Goal: Task Accomplishment & Management: Use online tool/utility

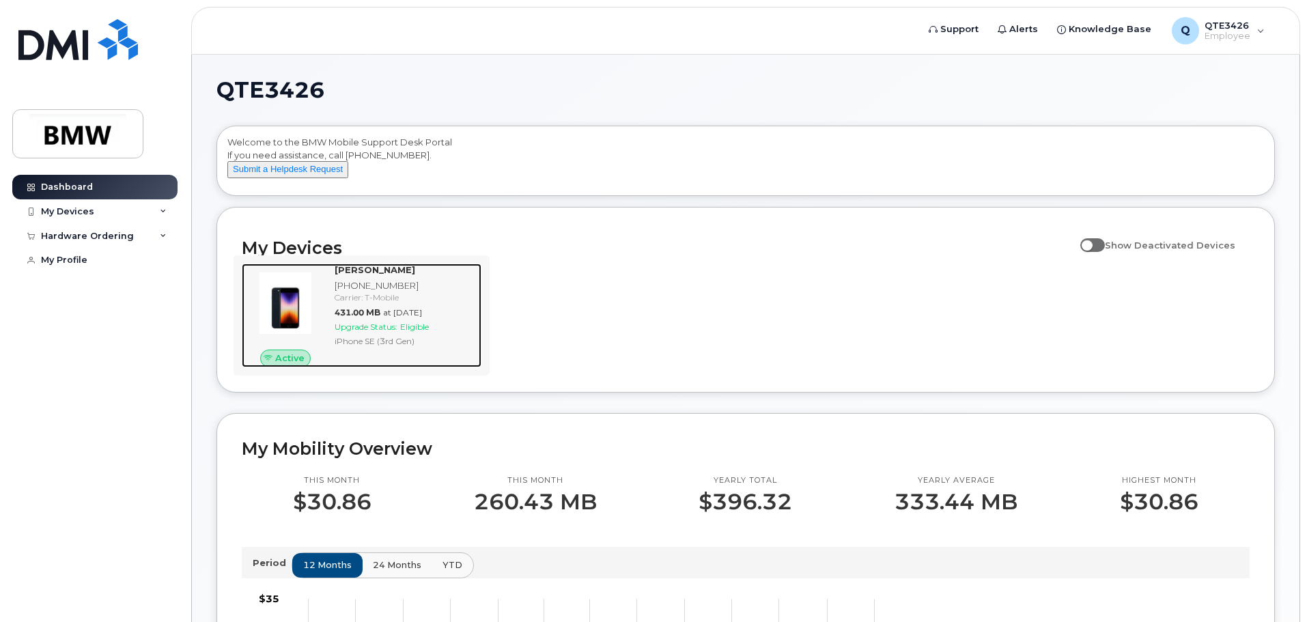
click at [336, 318] on span "431.00 MB" at bounding box center [358, 312] width 46 height 10
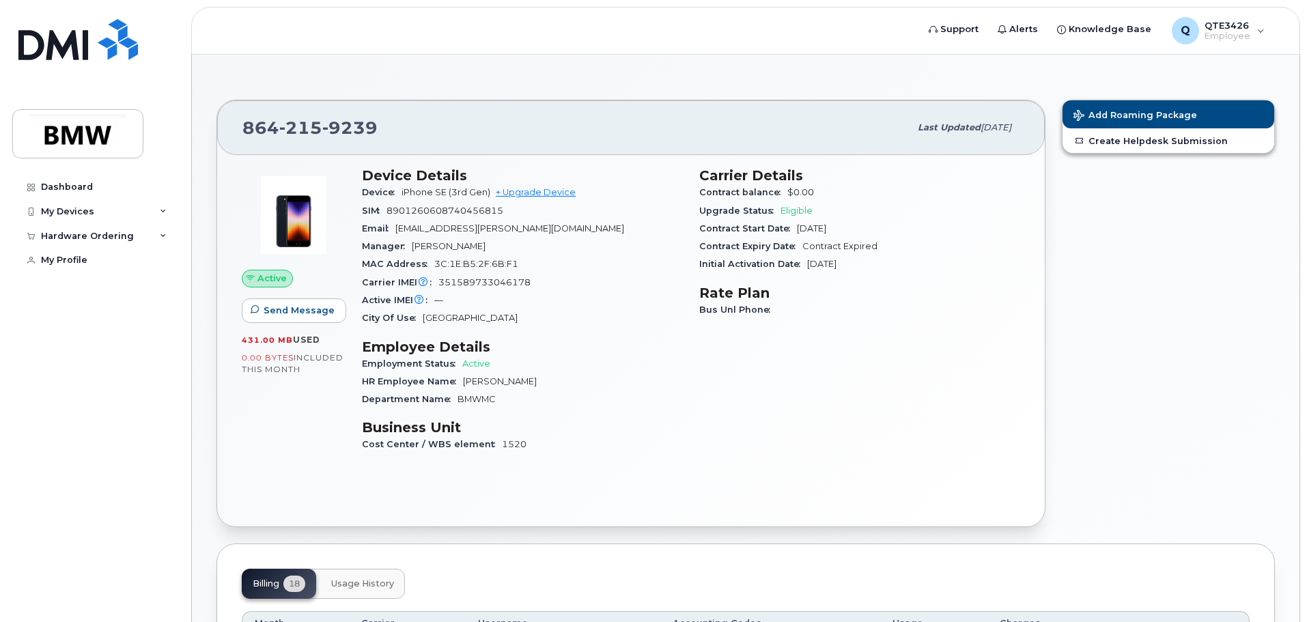
drag, startPoint x: 0, startPoint y: 0, endPoint x: 669, endPoint y: 96, distance: 676.0
click at [669, 96] on div "[PHONE_NUMBER] Last updated [DATE] Active Send Message 431.00 MB  used 0.00 Byt…" at bounding box center [630, 314] width 845 height 444
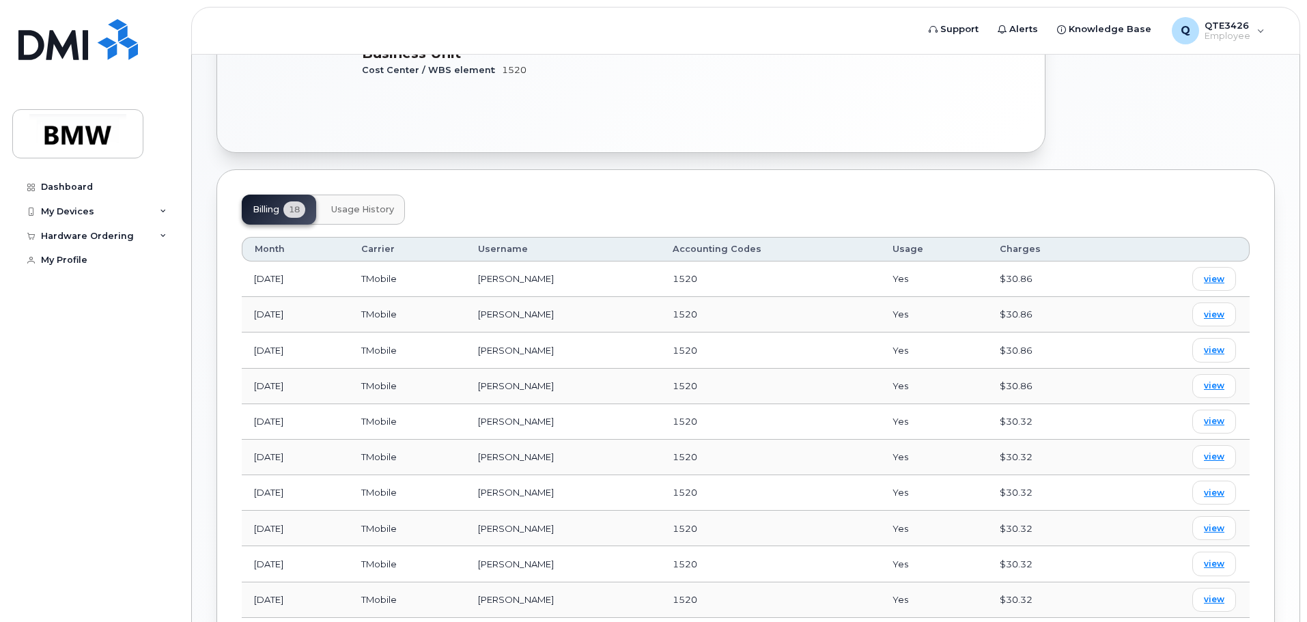
scroll to position [351, 0]
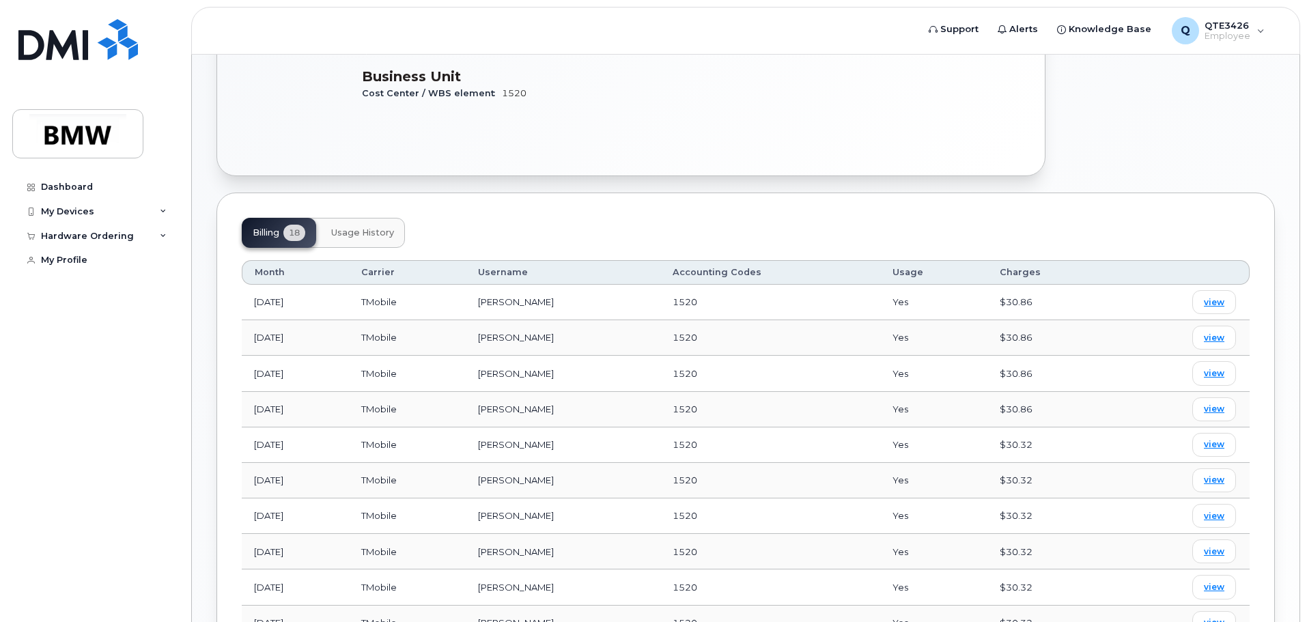
click at [351, 240] on button "Usage History" at bounding box center [362, 233] width 85 height 30
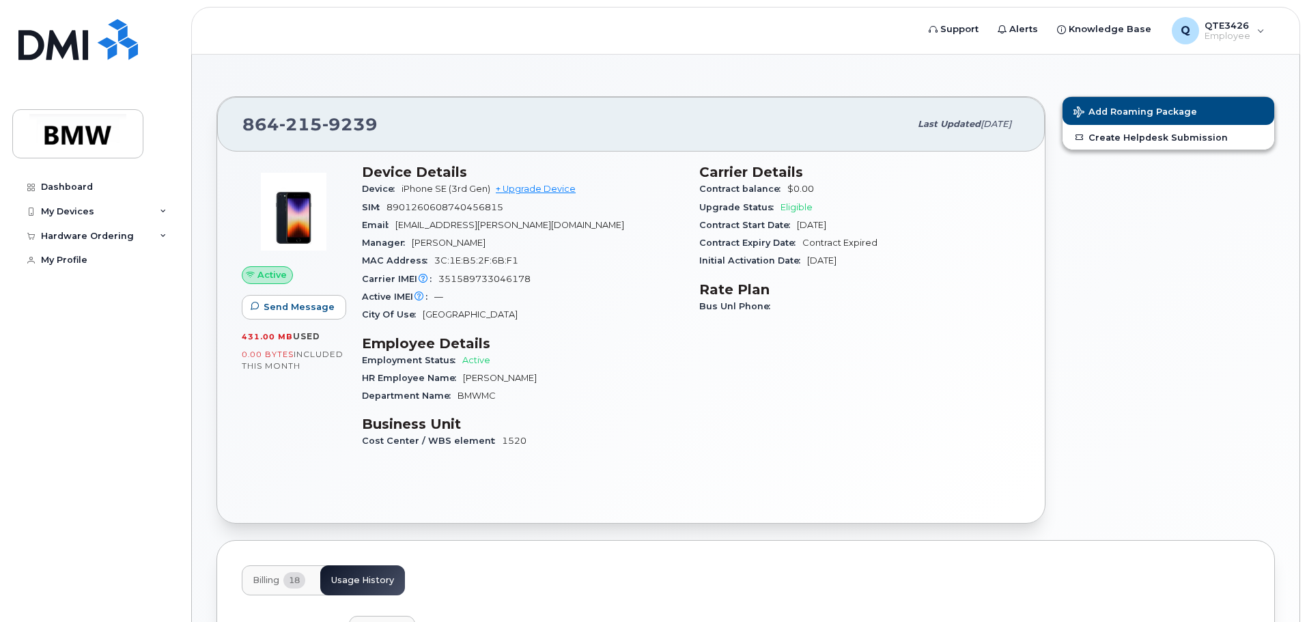
scroll to position [0, 0]
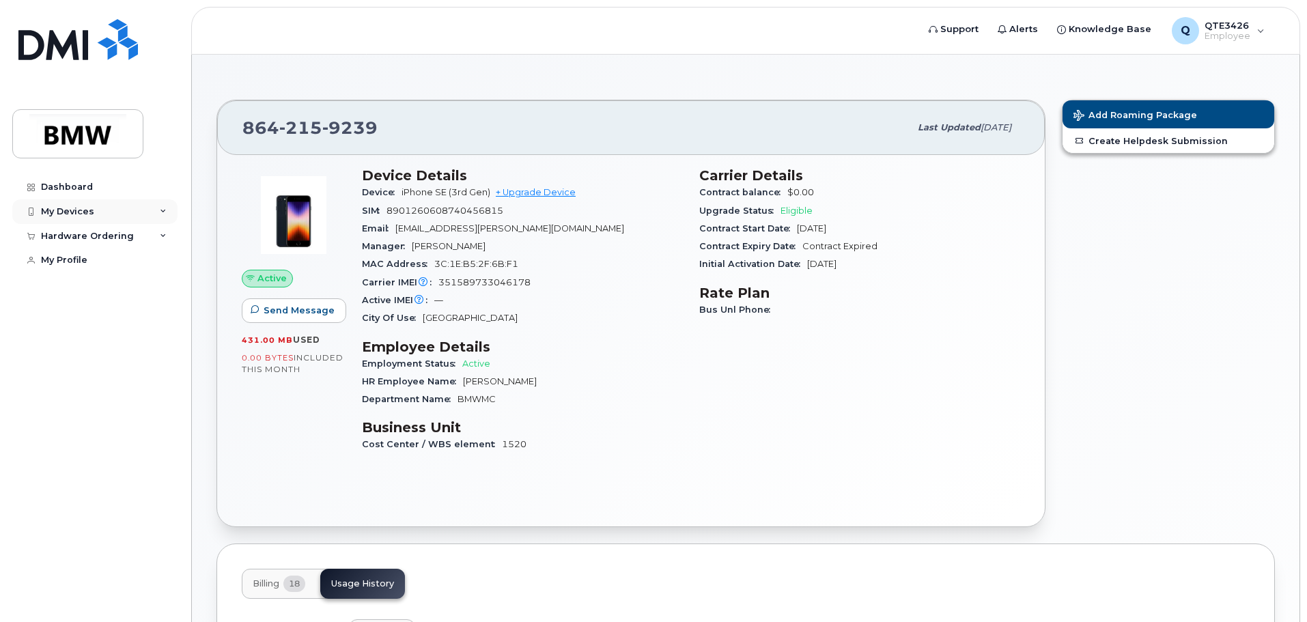
click at [174, 217] on div "My Devices" at bounding box center [94, 211] width 165 height 25
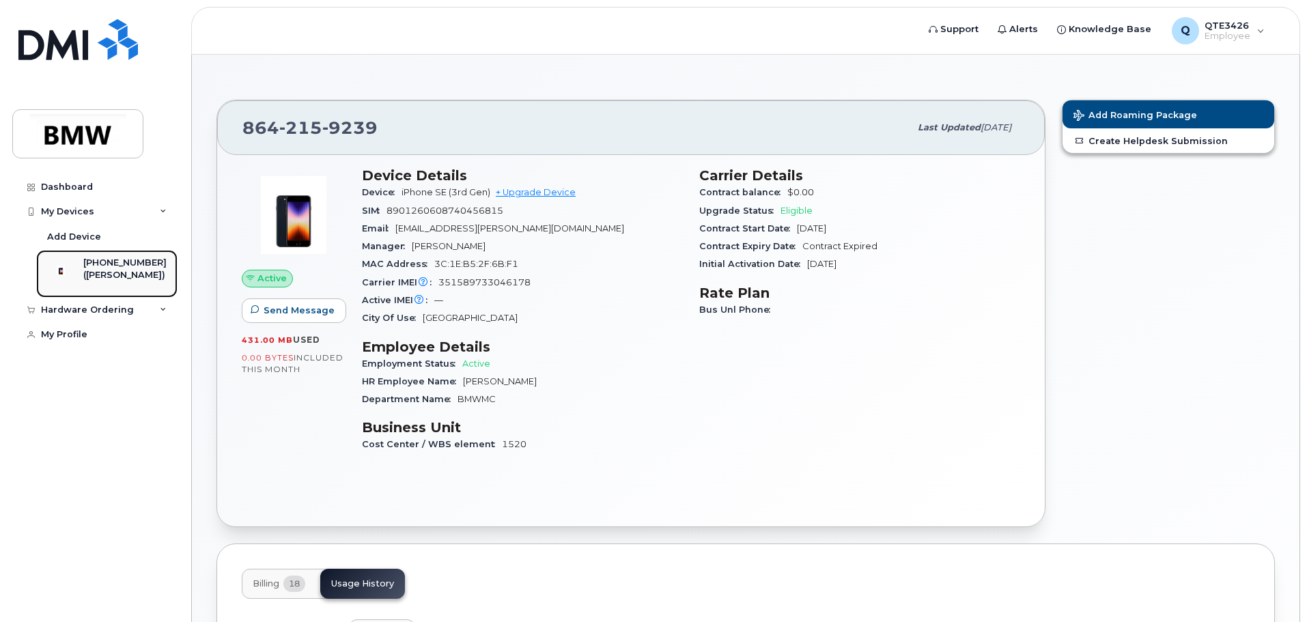
click at [127, 269] on div "([PERSON_NAME])" at bounding box center [124, 275] width 83 height 12
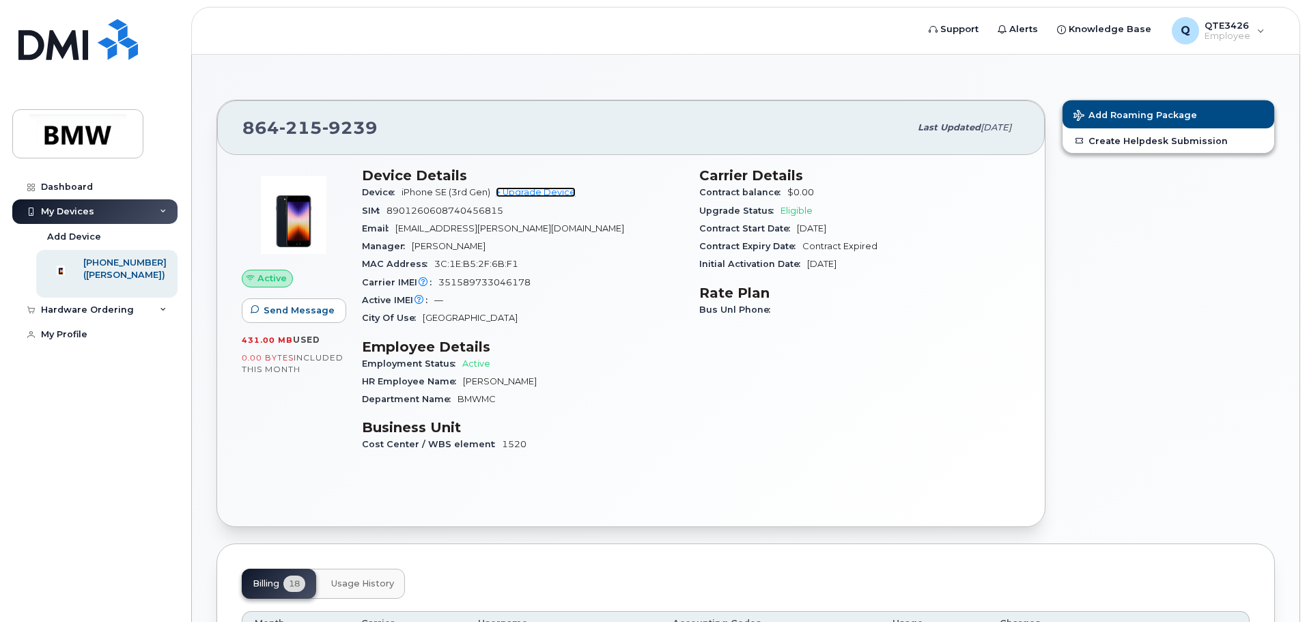
click at [538, 191] on link "+ Upgrade Device" at bounding box center [536, 192] width 80 height 10
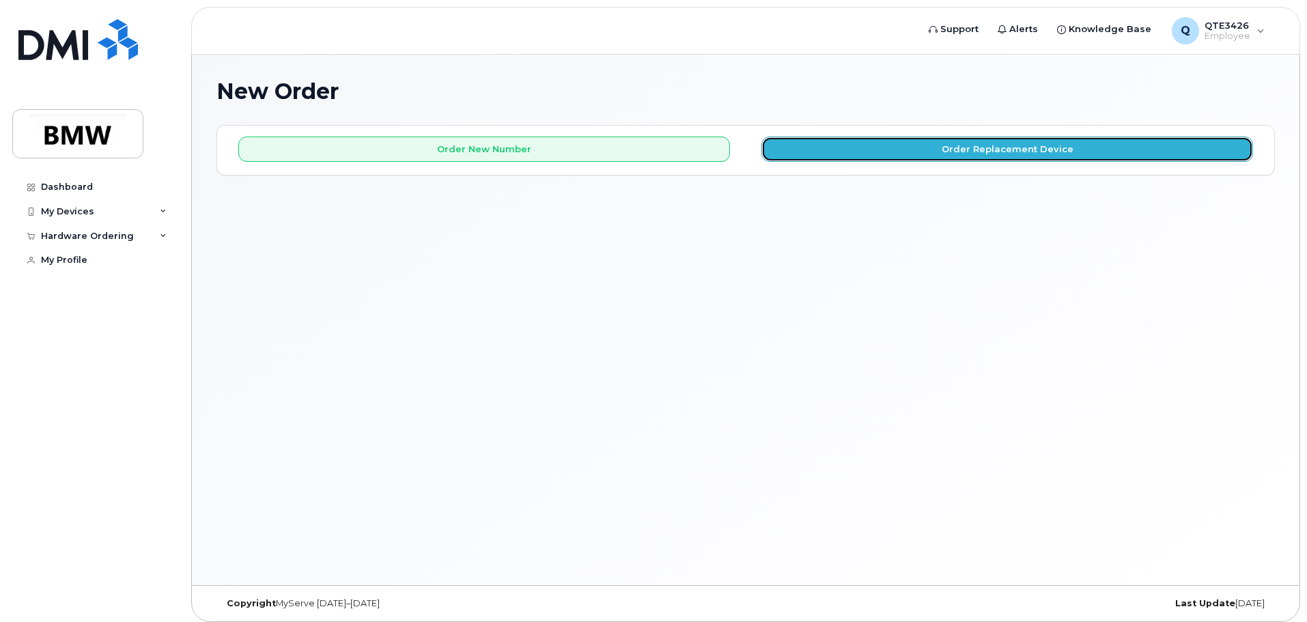
click at [811, 153] on button "Order Replacement Device" at bounding box center [1007, 149] width 492 height 25
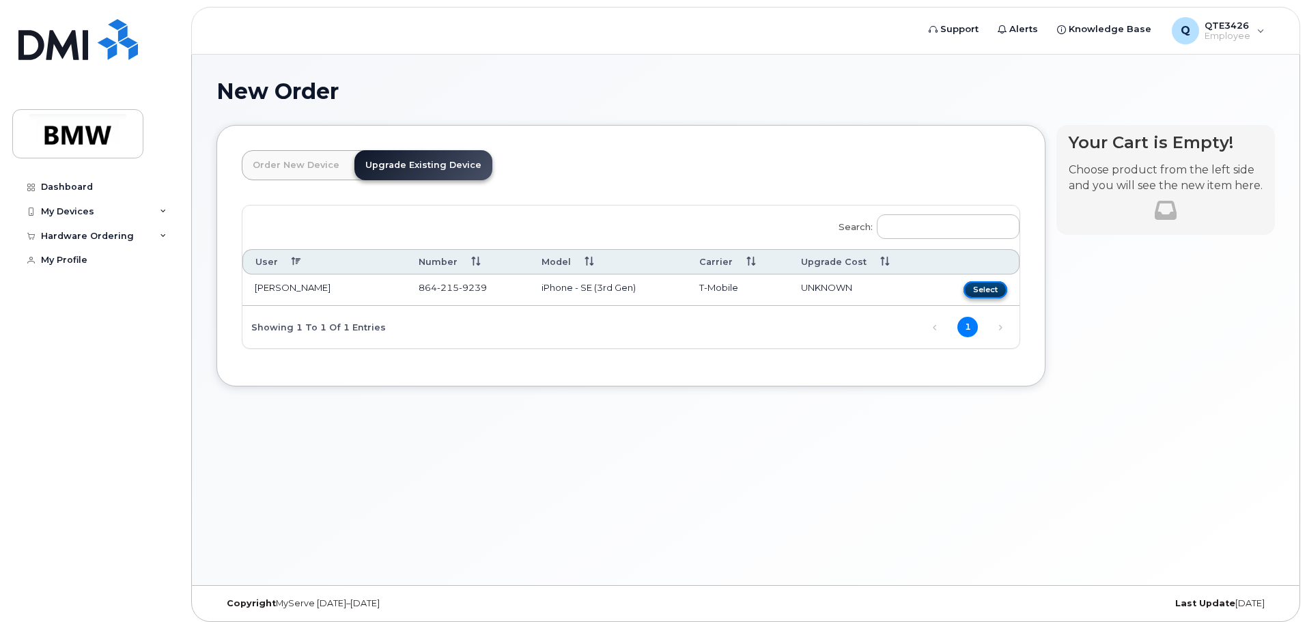
click at [985, 292] on button "Select" at bounding box center [986, 289] width 44 height 17
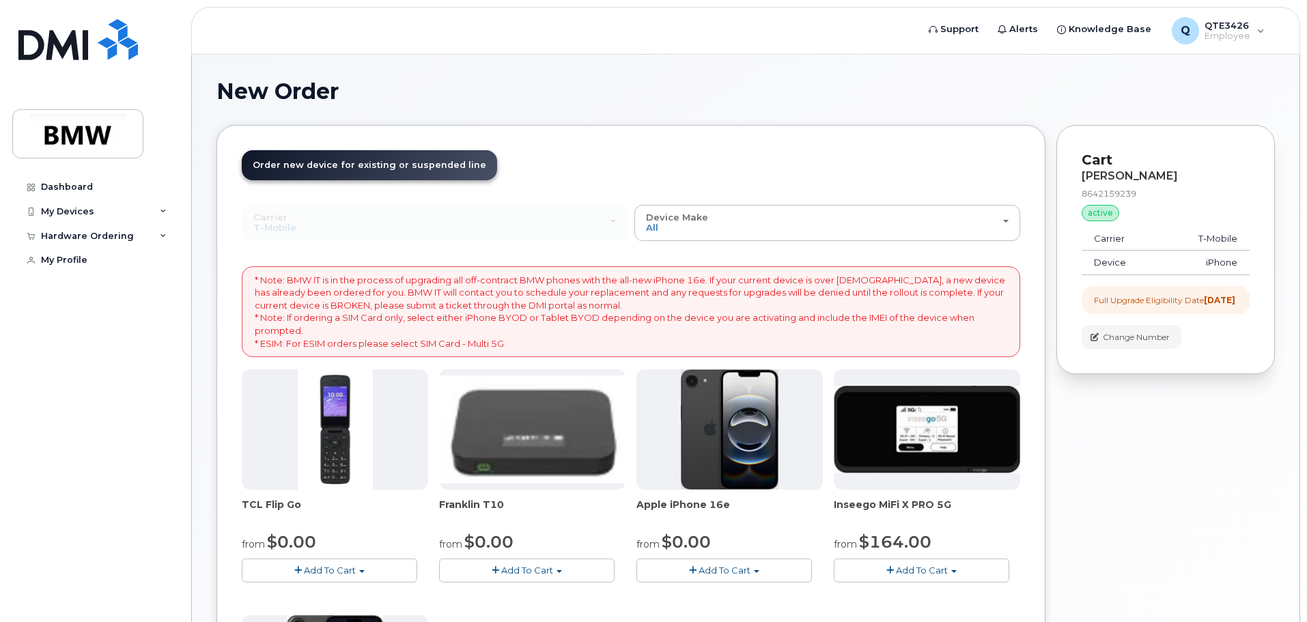
click at [1108, 301] on div "Full Upgrade Eligibility Date 2025-07-21" at bounding box center [1164, 300] width 141 height 12
